Goal: Information Seeking & Learning: Learn about a topic

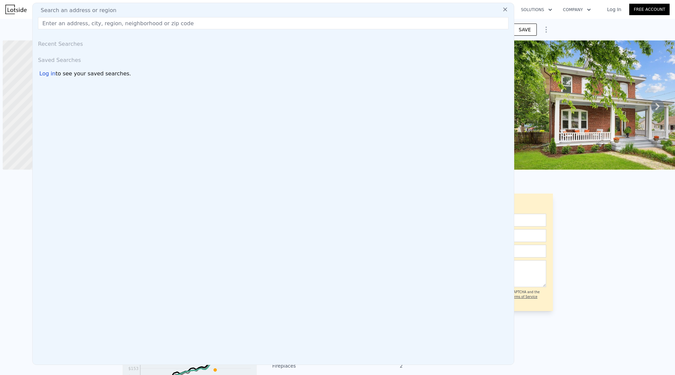
scroll to position [0, 3]
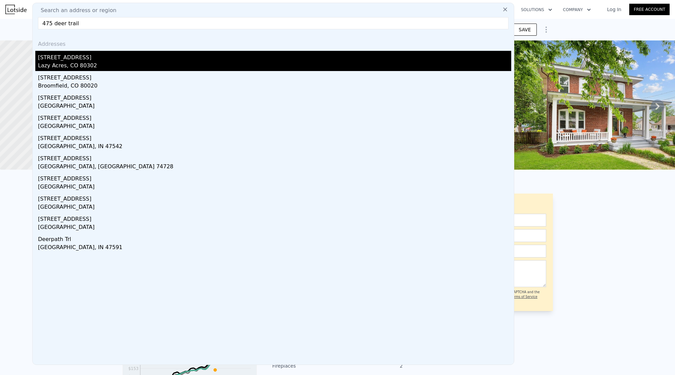
type input "475 deer trail"
click at [44, 66] on div "Lazy Acres, CO 80302" at bounding box center [274, 66] width 473 height 9
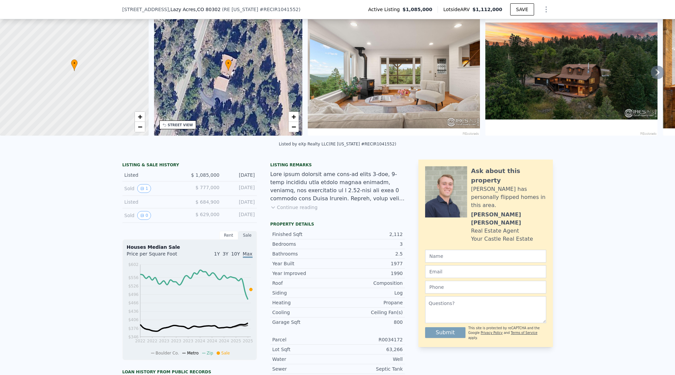
scroll to position [29, 0]
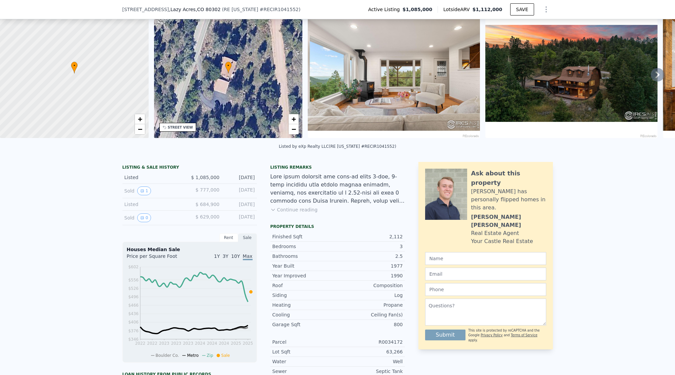
click at [143, 52] on div at bounding box center [74, 73] width 178 height 155
click at [218, 51] on div "• + −" at bounding box center [228, 73] width 149 height 129
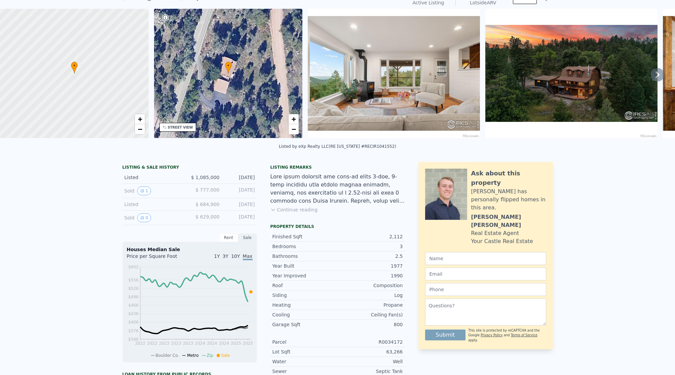
click at [241, 51] on div "• + −" at bounding box center [228, 73] width 149 height 129
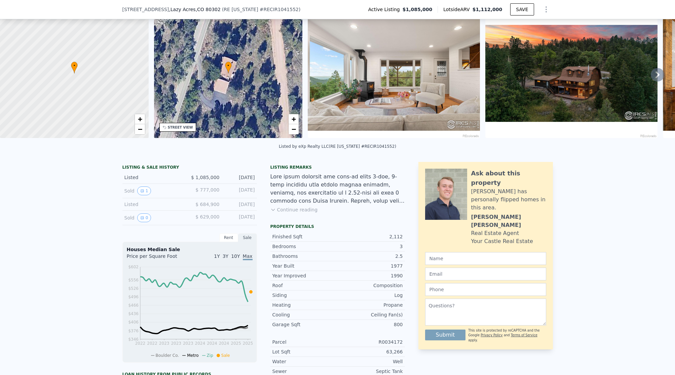
click at [195, 50] on div "• + −" at bounding box center [228, 73] width 149 height 129
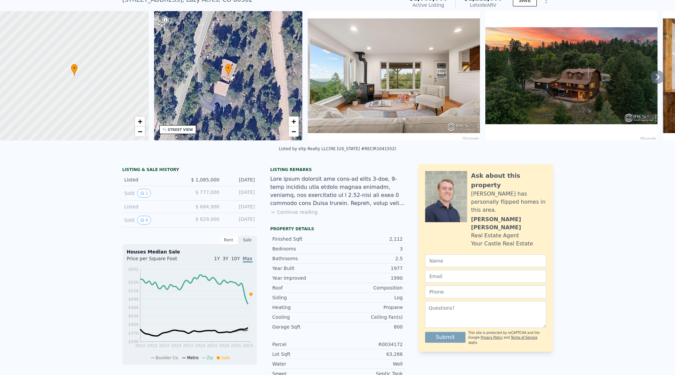
click at [158, 49] on div "• + −" at bounding box center [228, 75] width 149 height 129
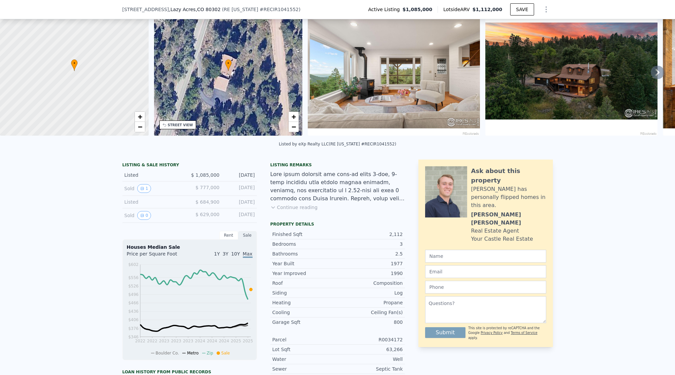
click at [149, 50] on div "• + − • + − STREET VIEW Loading... SATELLITE VIEW" at bounding box center [337, 71] width 675 height 131
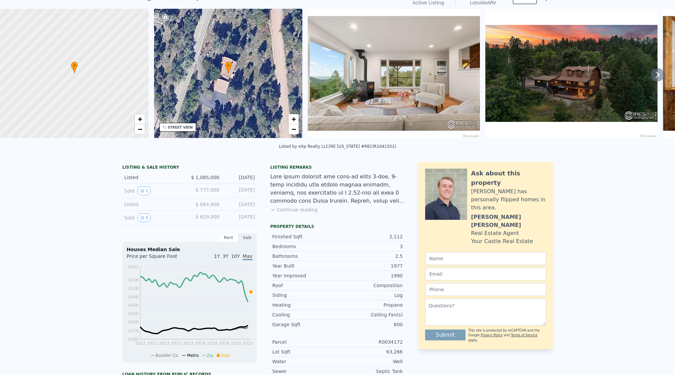
click at [127, 54] on div at bounding box center [74, 73] width 178 height 155
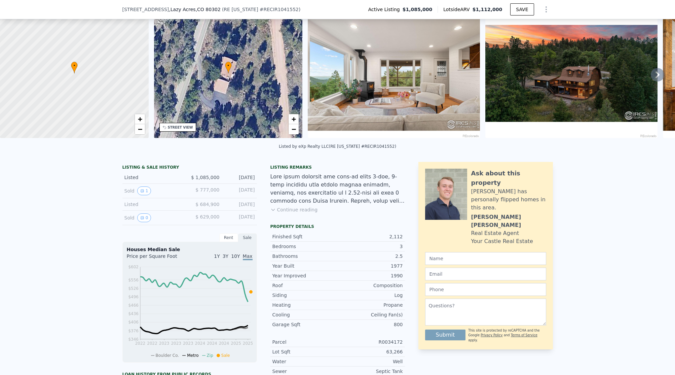
click at [136, 68] on div at bounding box center [74, 73] width 178 height 155
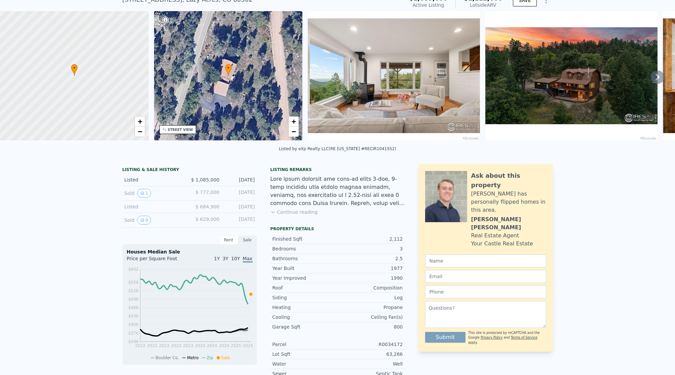
click at [133, 80] on div at bounding box center [74, 75] width 178 height 155
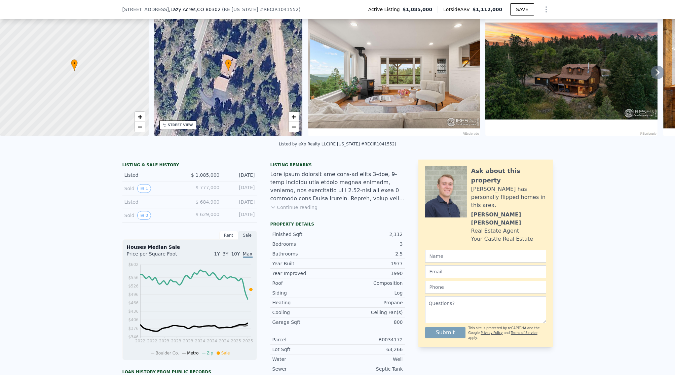
drag, startPoint x: 135, startPoint y: 80, endPoint x: 231, endPoint y: 81, distance: 95.8
click at [159, 84] on div at bounding box center [74, 71] width 178 height 155
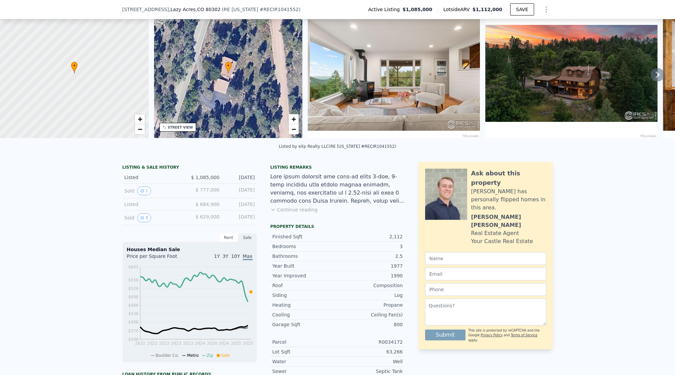
click at [196, 82] on div "• + −" at bounding box center [228, 73] width 149 height 129
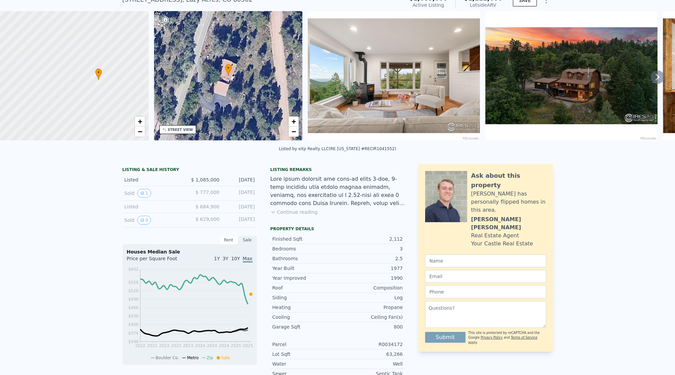
click at [231, 81] on div "• + −" at bounding box center [228, 75] width 149 height 129
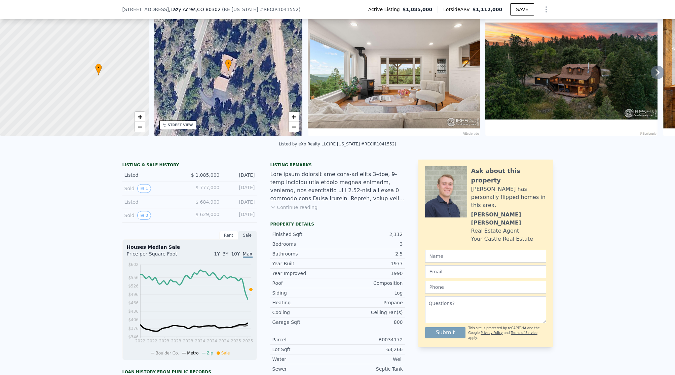
drag, startPoint x: 231, startPoint y: 81, endPoint x: 121, endPoint y: 78, distance: 110.7
click at [154, 78] on div "• + −" at bounding box center [228, 70] width 149 height 129
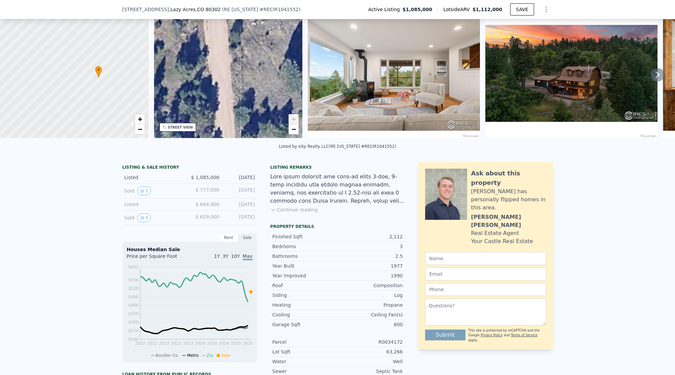
click at [145, 77] on div at bounding box center [74, 73] width 178 height 155
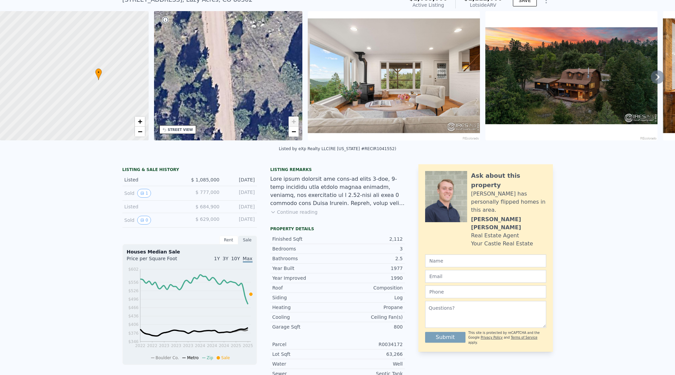
click at [142, 52] on div at bounding box center [74, 75] width 178 height 155
click at [143, 219] on button "0" at bounding box center [144, 220] width 14 height 9
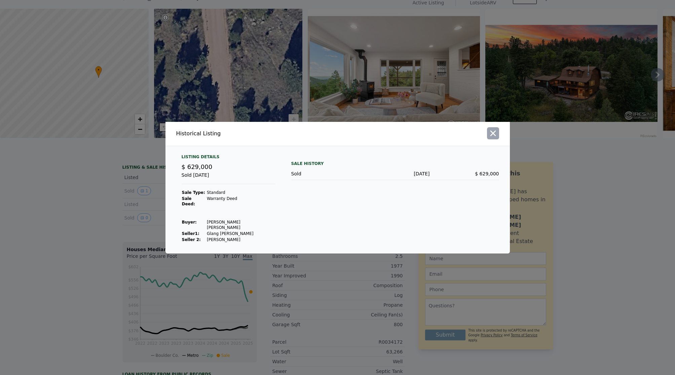
click at [495, 138] on icon "button" at bounding box center [492, 132] width 9 height 9
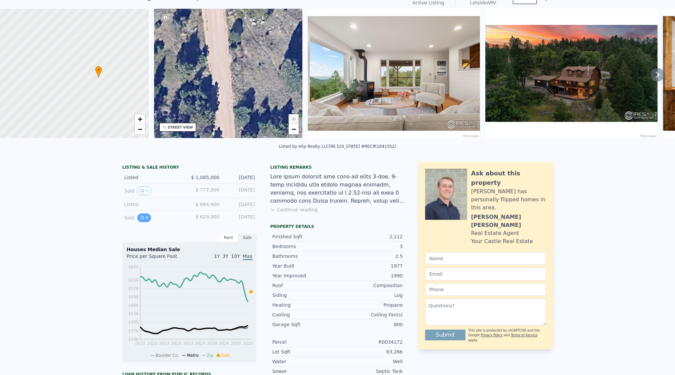
click at [143, 217] on button "0" at bounding box center [144, 217] width 14 height 9
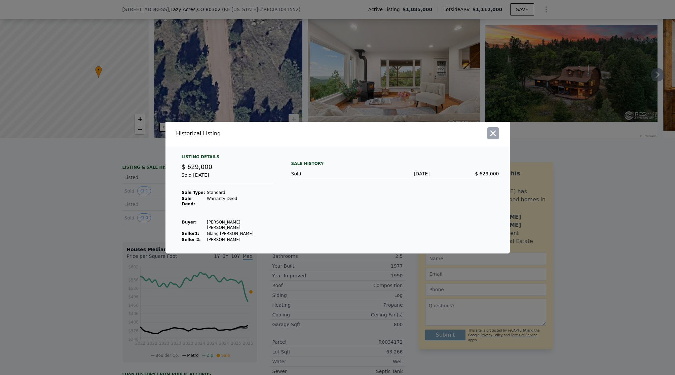
click at [495, 137] on icon "button" at bounding box center [492, 132] width 9 height 9
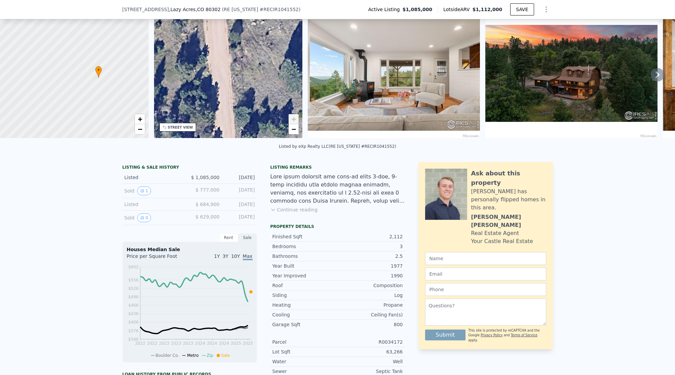
scroll to position [2, 0]
